Goal: Navigation & Orientation: Find specific page/section

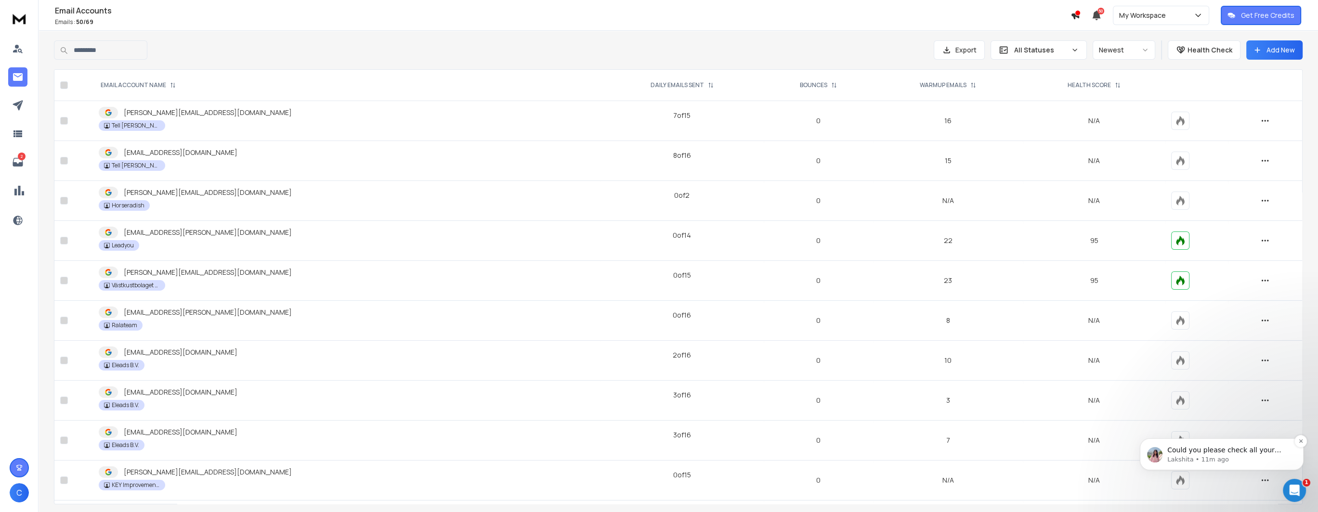
click at [1240, 449] on p "Could you please check all your permissions and network?" at bounding box center [1229, 451] width 124 height 10
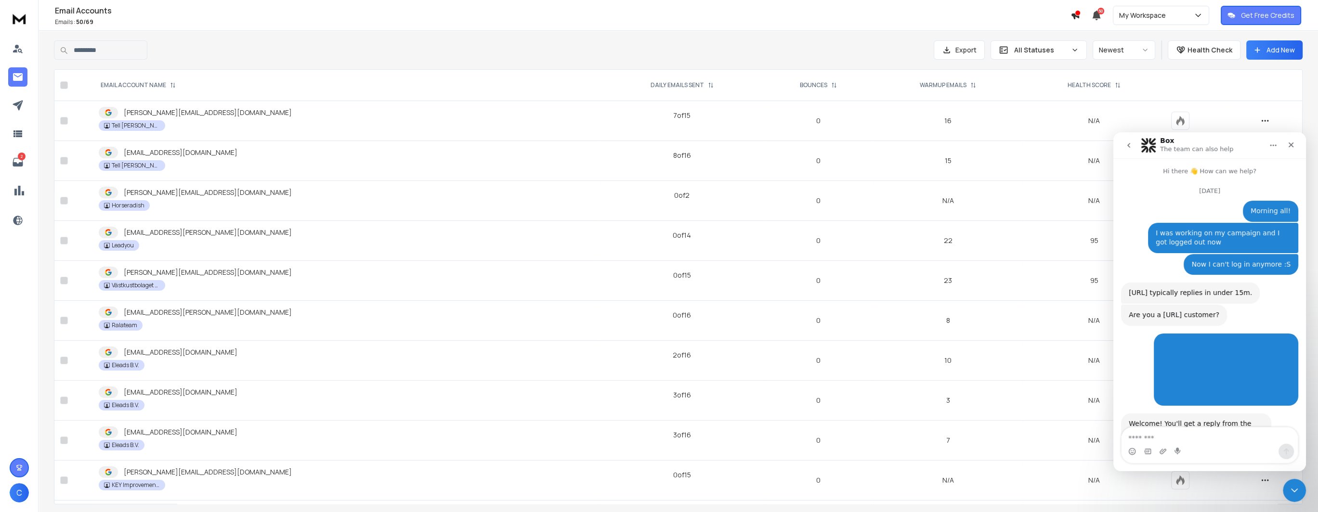
scroll to position [42, 0]
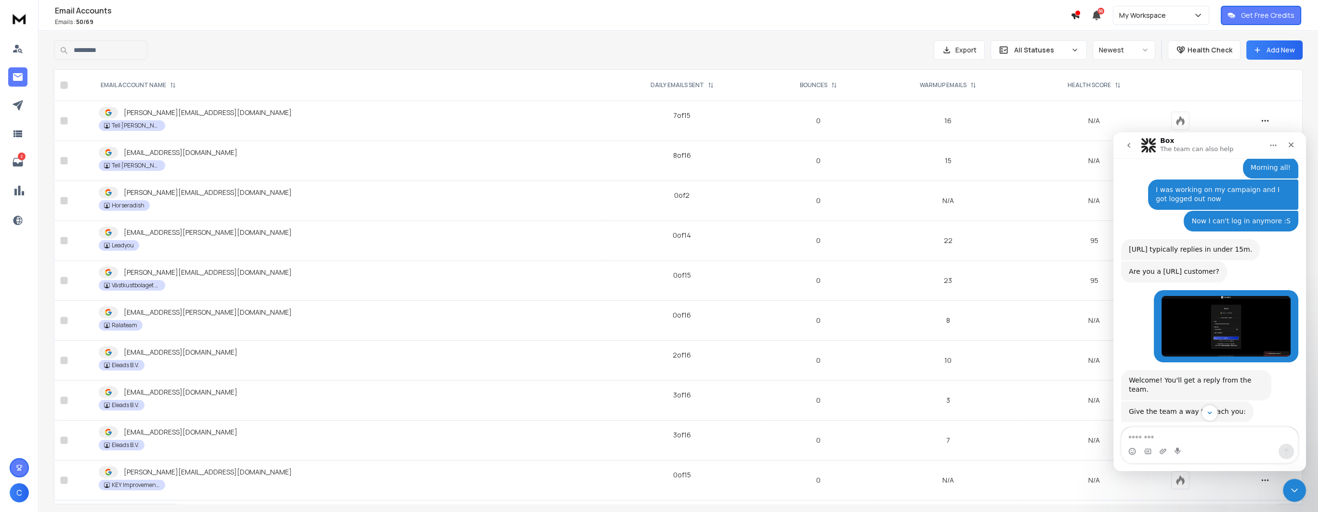
click at [1205, 439] on textarea "Message…" at bounding box center [1210, 436] width 176 height 16
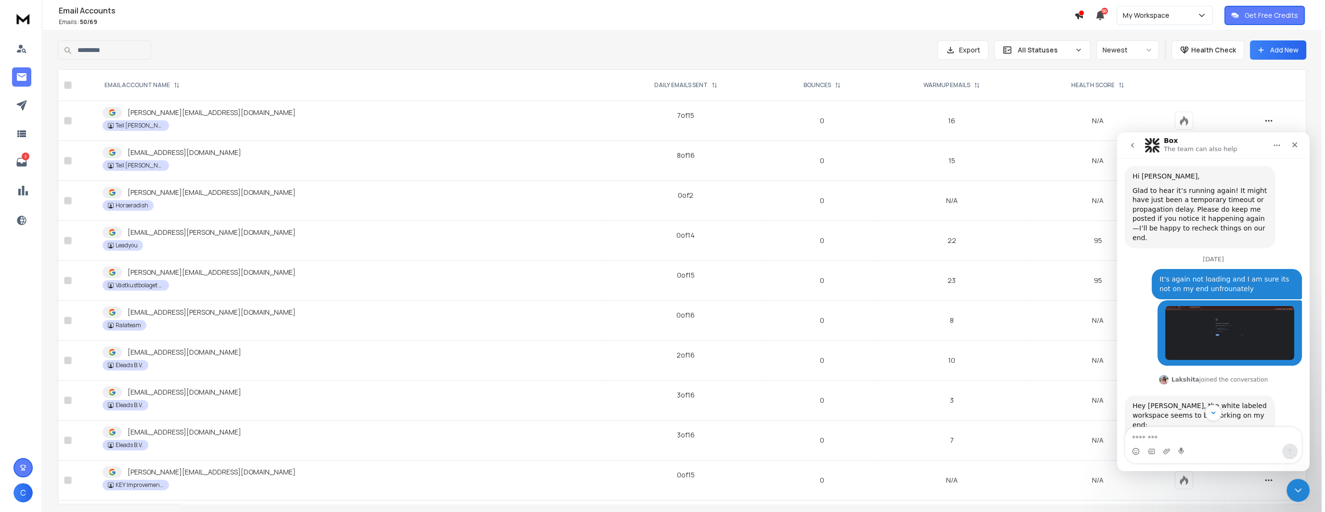
scroll to position [1280, 0]
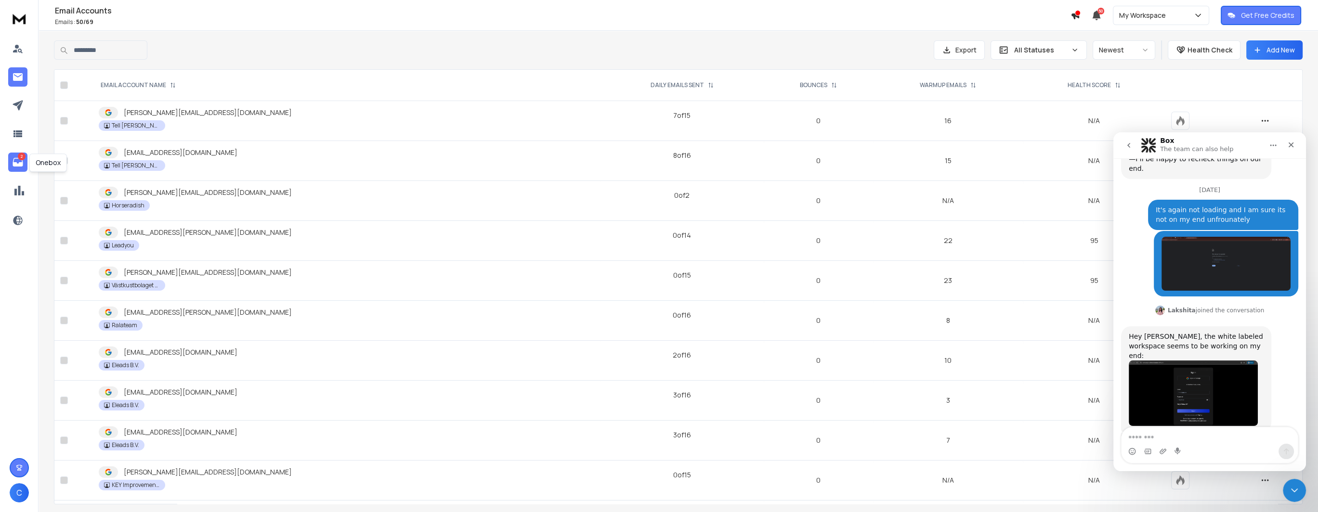
click at [16, 172] on link "2" at bounding box center [17, 162] width 19 height 19
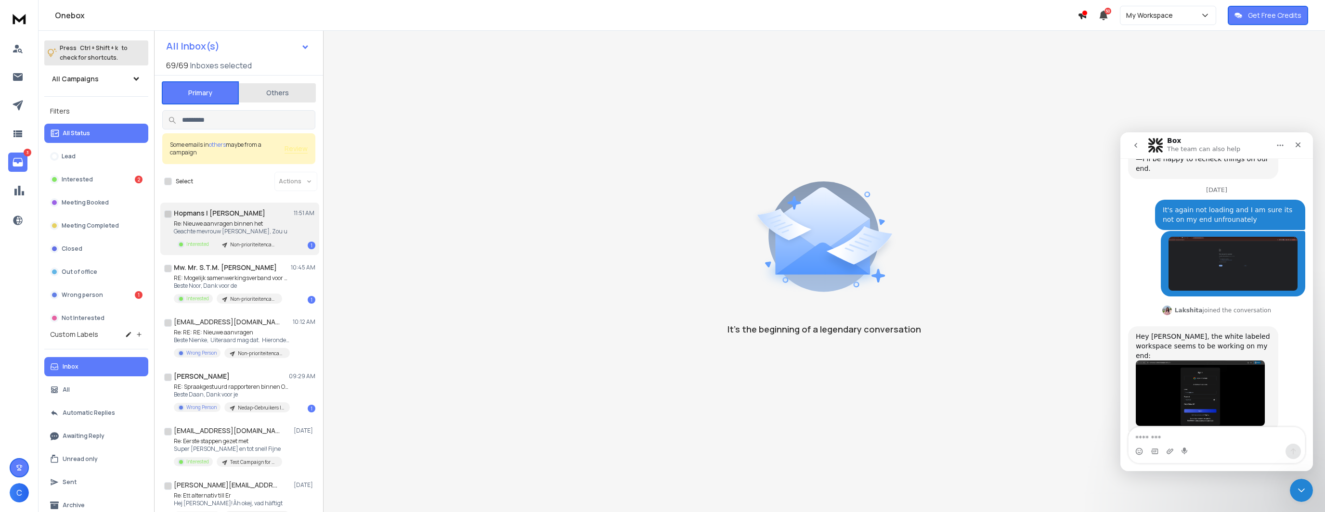
click at [257, 214] on h1 "Hopmans | Hopmans Verpaalen" at bounding box center [220, 214] width 92 height 10
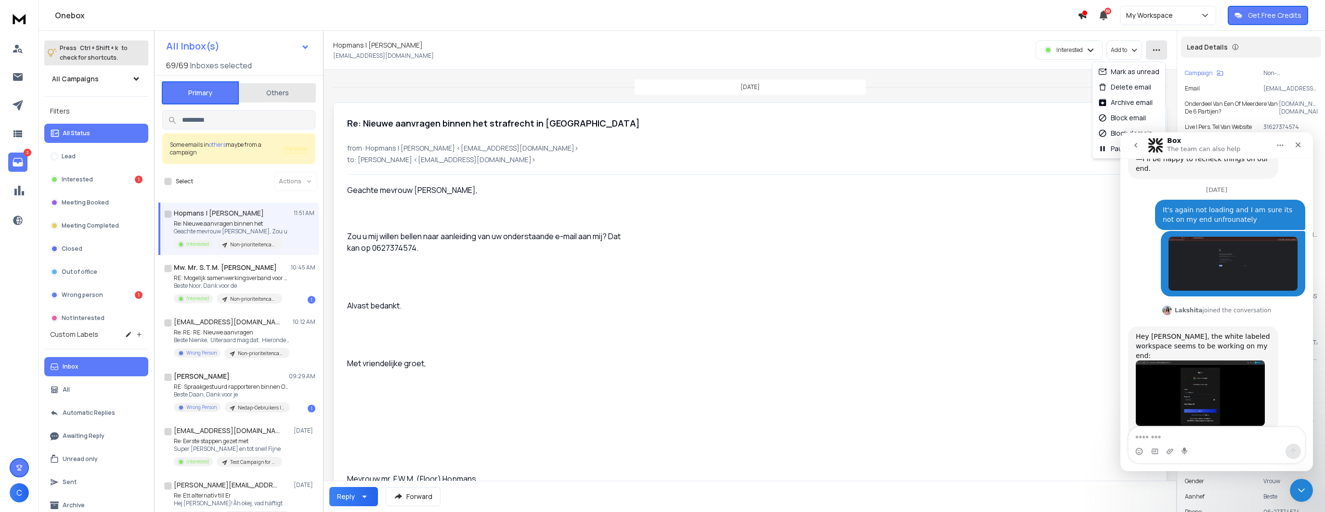
click at [1146, 51] on button "button" at bounding box center [1156, 49] width 21 height 19
click at [1125, 67] on div "Mark as unread" at bounding box center [1129, 72] width 61 height 10
click at [1196, 439] on textarea "Message…" at bounding box center [1217, 436] width 176 height 16
type textarea "**********"
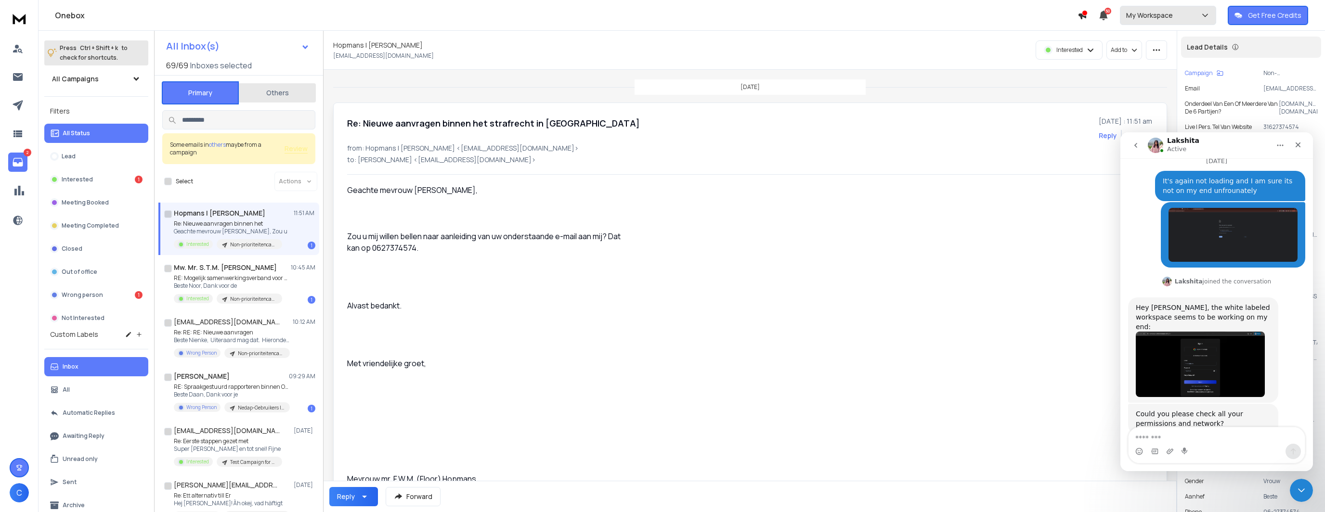
click at [1164, 22] on button "My Workspace" at bounding box center [1168, 15] width 96 height 19
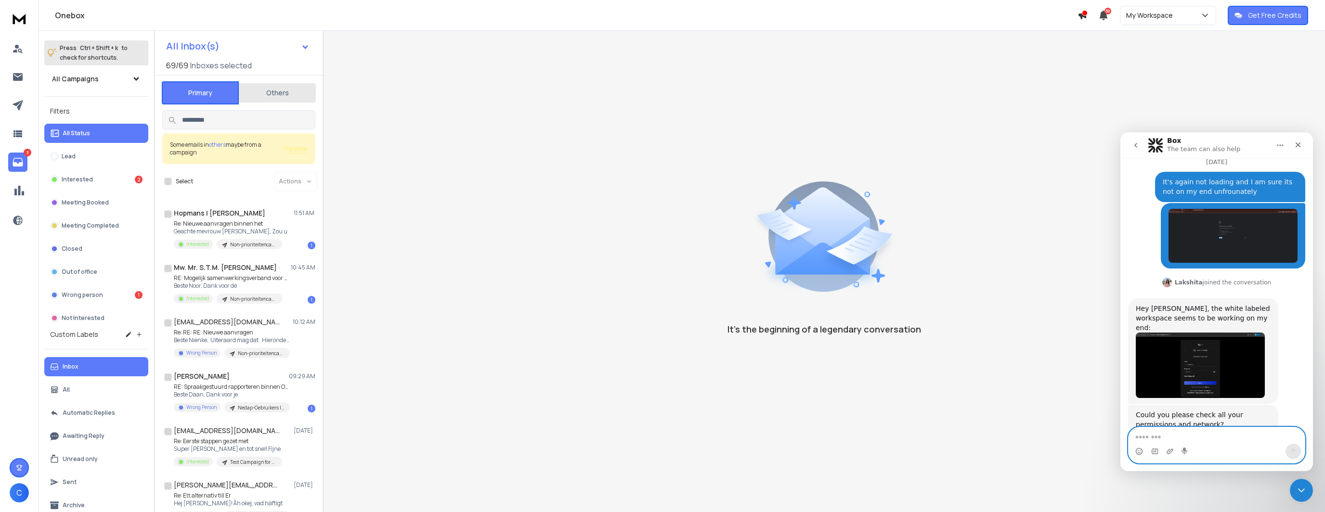
scroll to position [1337, 0]
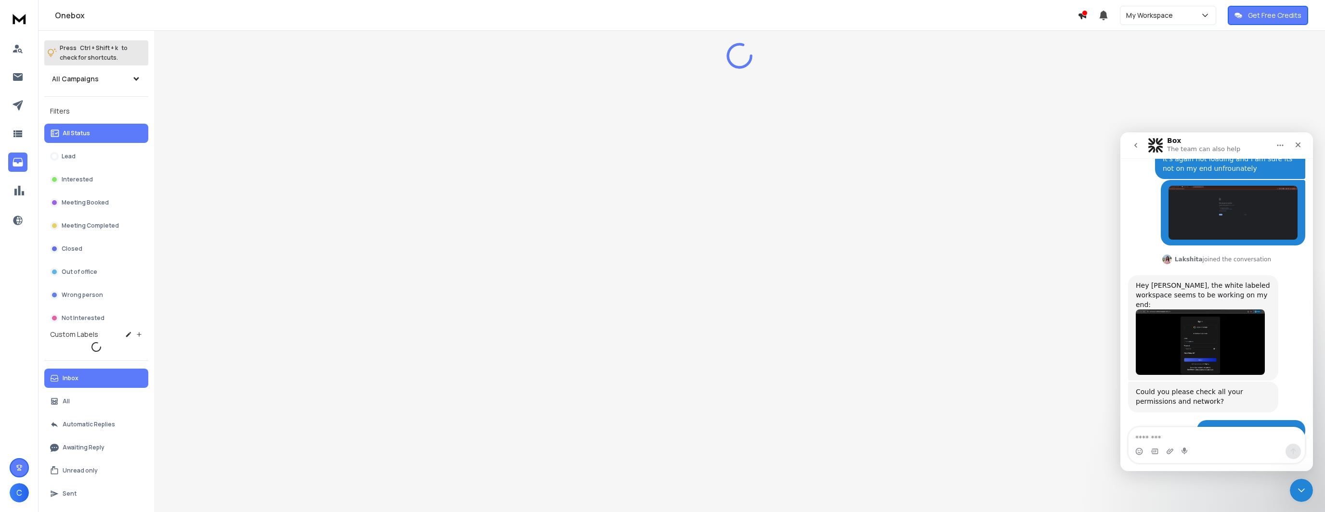
scroll to position [1337, 0]
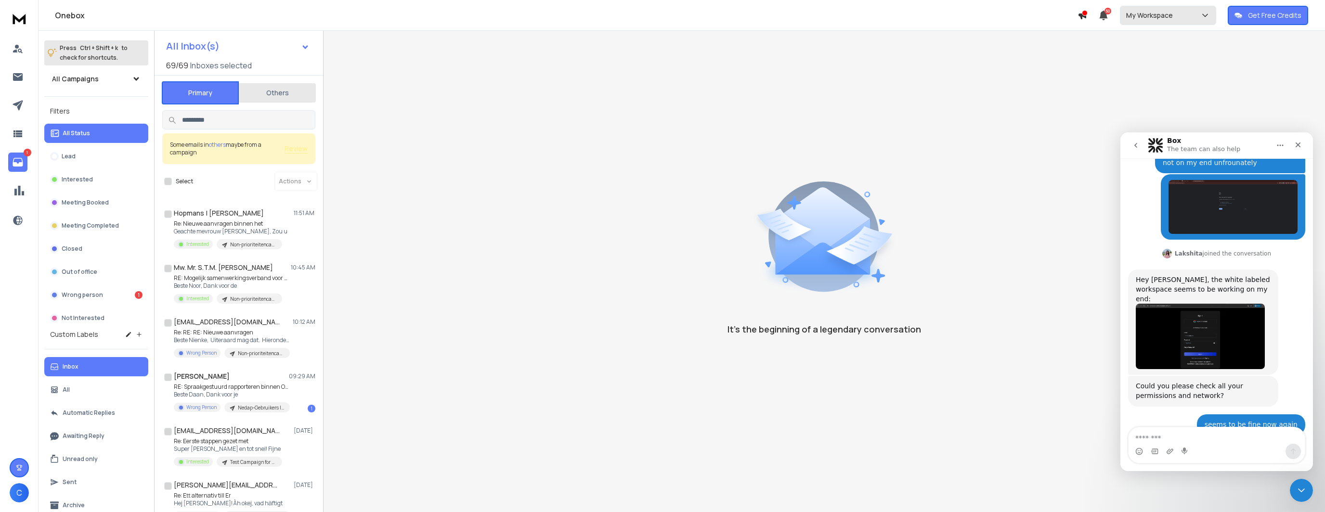
click at [1154, 9] on button "My Workspace" at bounding box center [1168, 15] width 96 height 19
click at [1147, 76] on input "text" at bounding box center [1165, 76] width 41 height 21
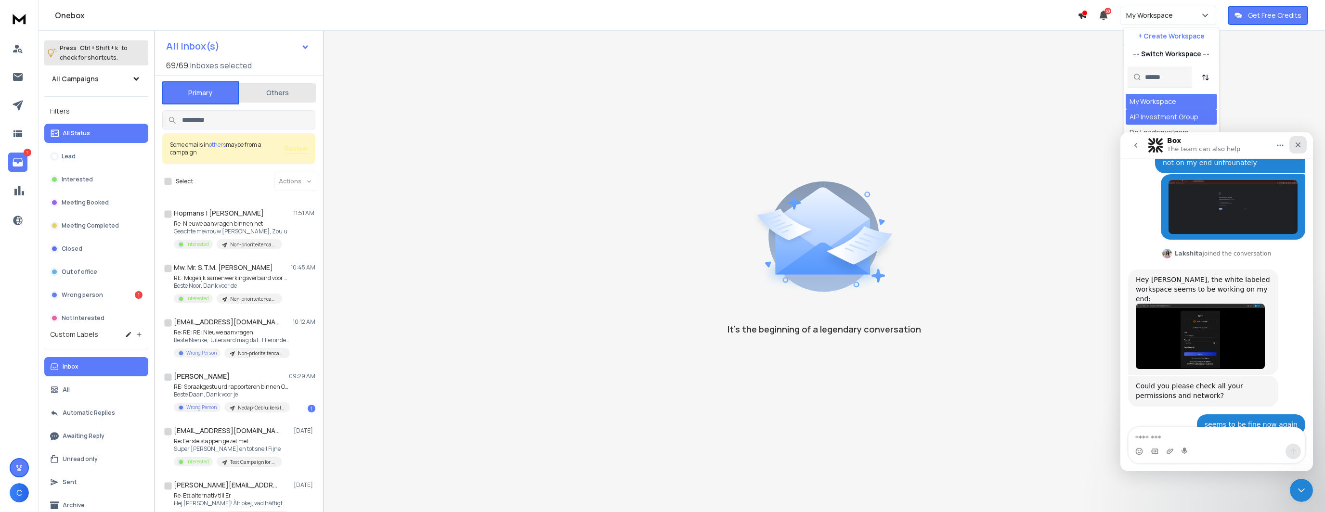
click at [1301, 144] on icon "Close" at bounding box center [1299, 145] width 8 height 8
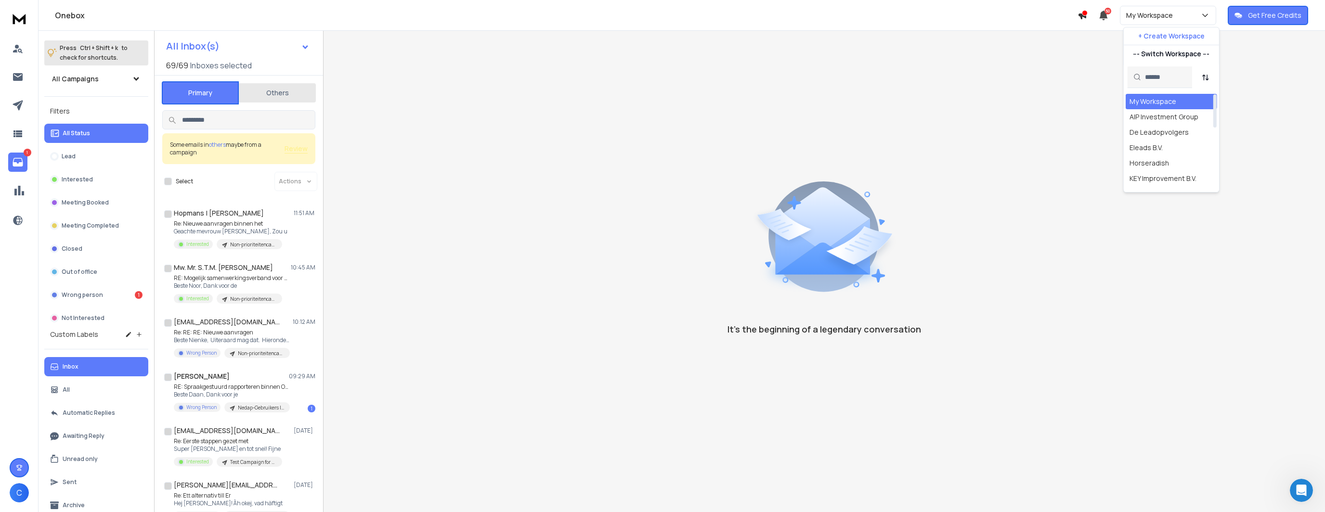
scroll to position [1337, 0]
click at [1157, 78] on input "text" at bounding box center [1165, 76] width 41 height 21
type input "**"
click at [1146, 97] on div "XEC Group AB" at bounding box center [1151, 102] width 43 height 10
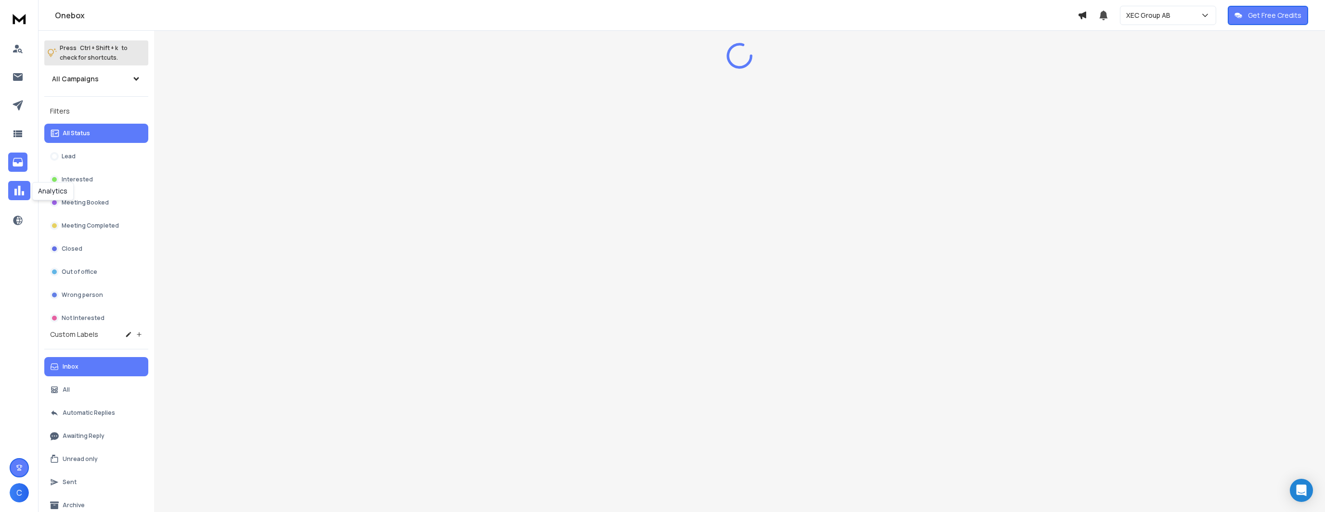
click at [15, 190] on icon at bounding box center [19, 191] width 10 height 10
